Goal: Task Accomplishment & Management: Manage account settings

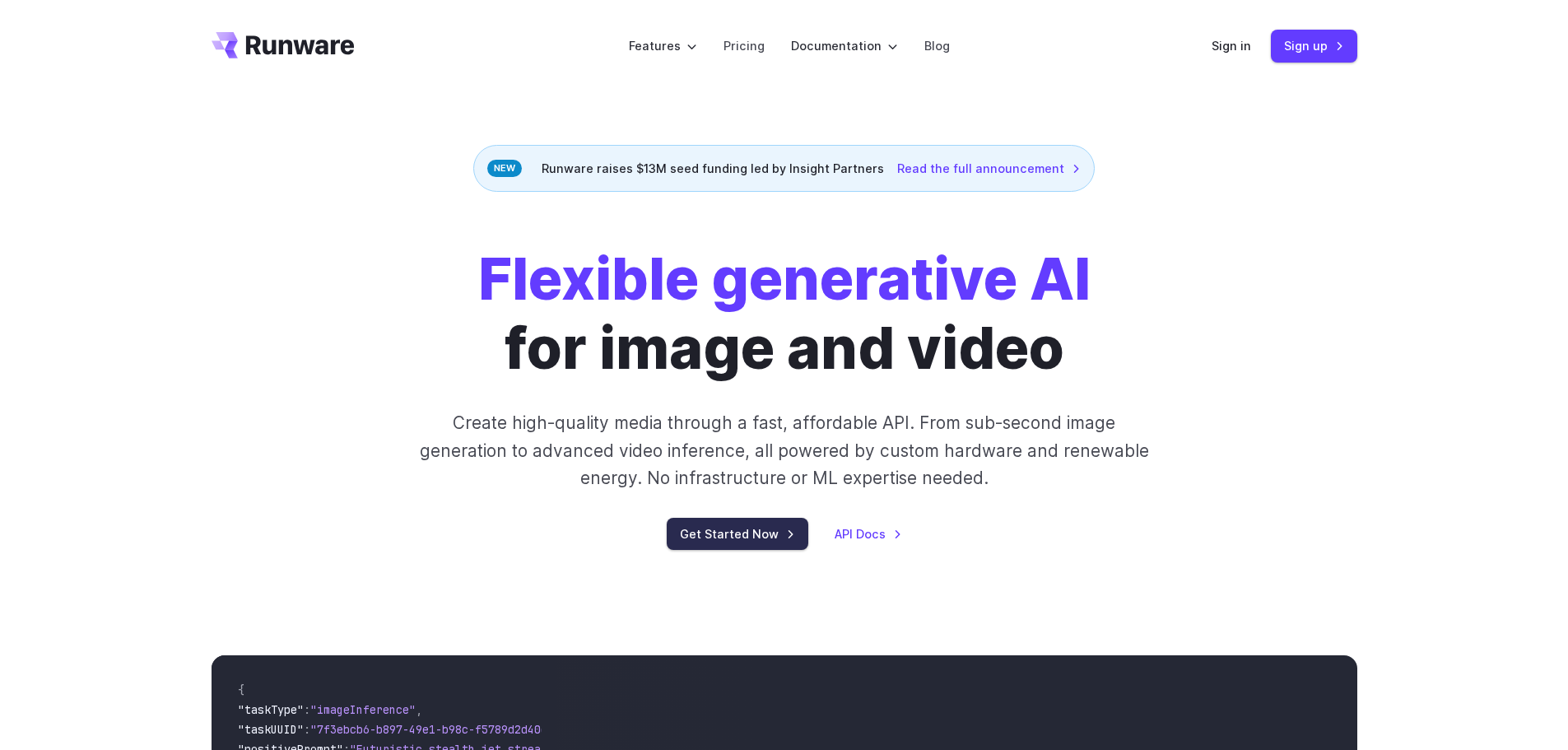
click at [744, 534] on link "Get Started Now" at bounding box center [737, 534] width 141 height 32
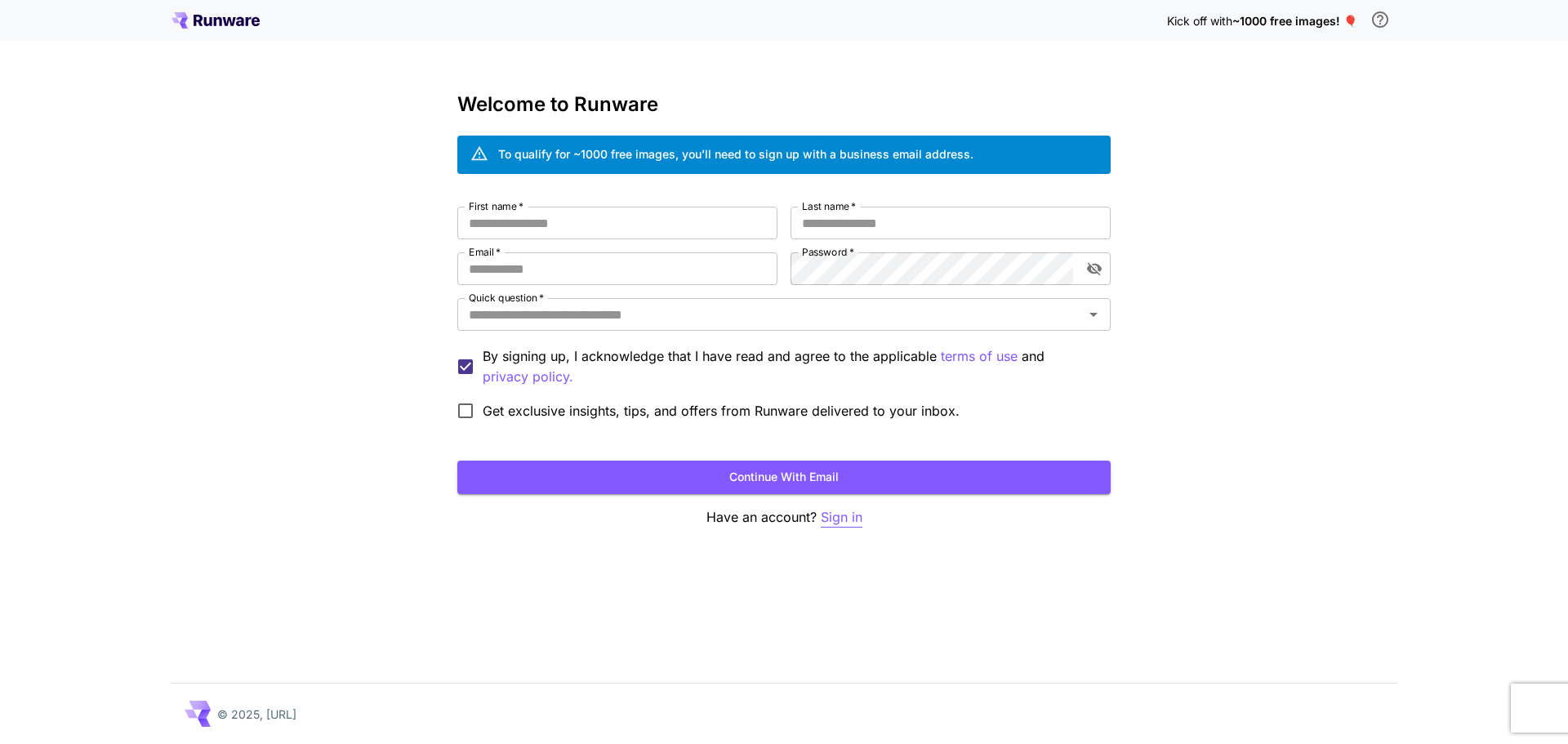
click at [831, 511] on p "Sign in" at bounding box center [841, 517] width 41 height 20
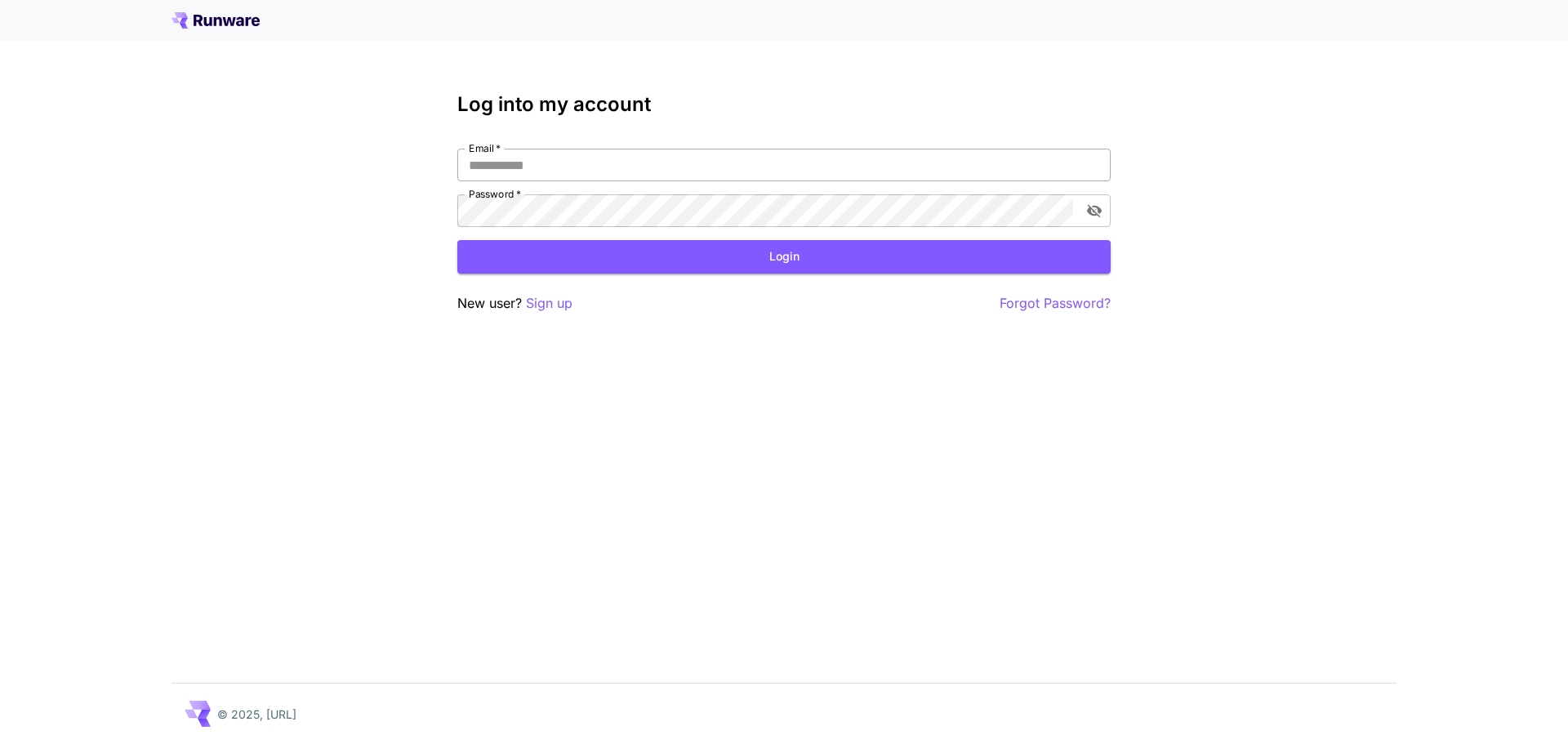
click at [534, 156] on input "Email   *" at bounding box center [784, 165] width 653 height 33
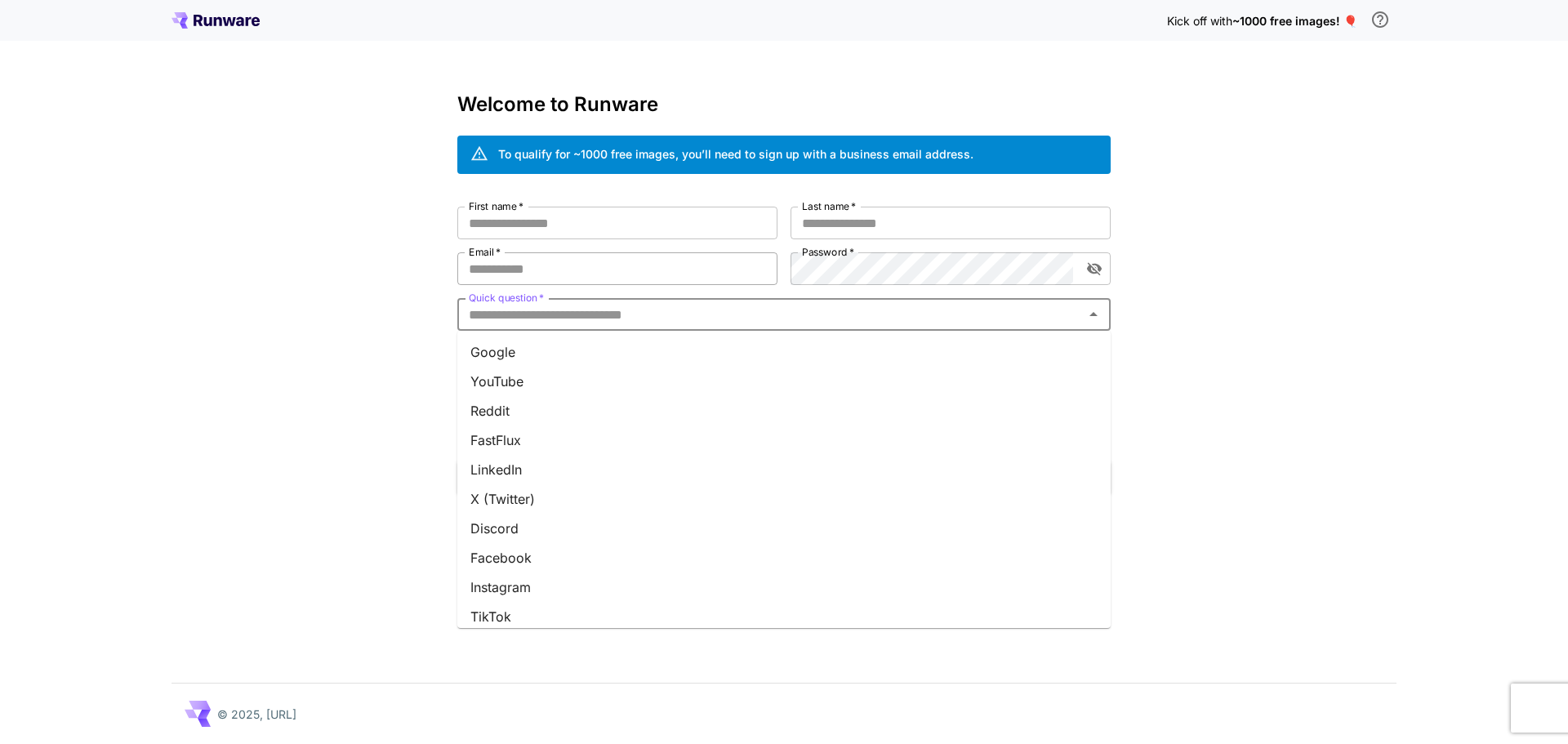
drag, startPoint x: 680, startPoint y: 304, endPoint x: 740, endPoint y: 271, distance: 68.5
